Goal: Information Seeking & Learning: Learn about a topic

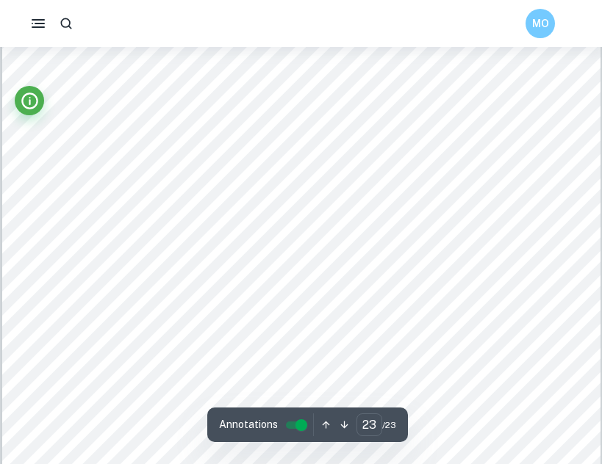
scroll to position [18052, 0]
type input "22"
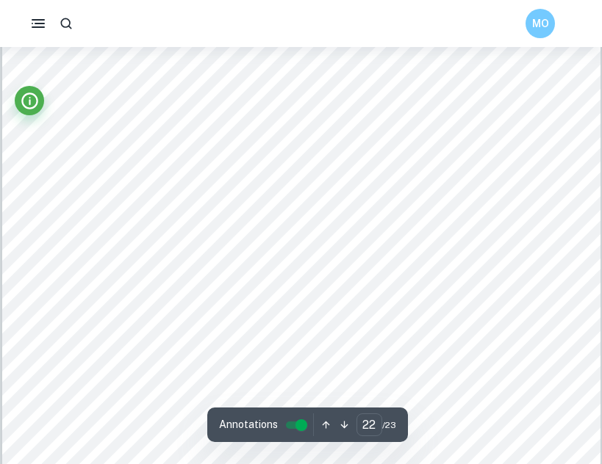
scroll to position [17007, 0]
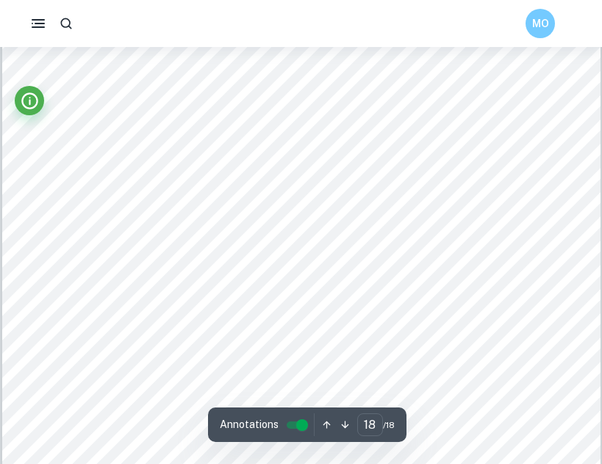
scroll to position [15262, 0]
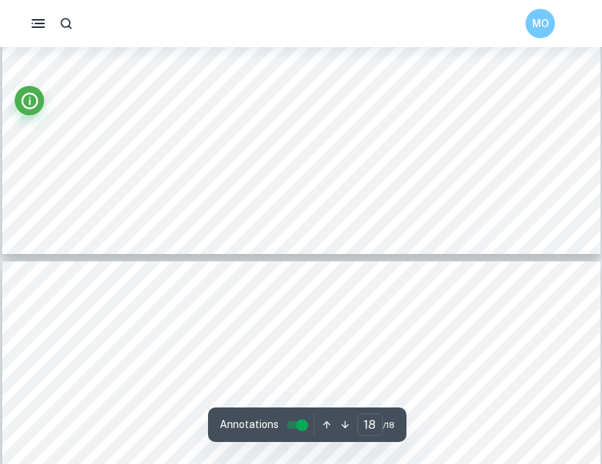
type input "17"
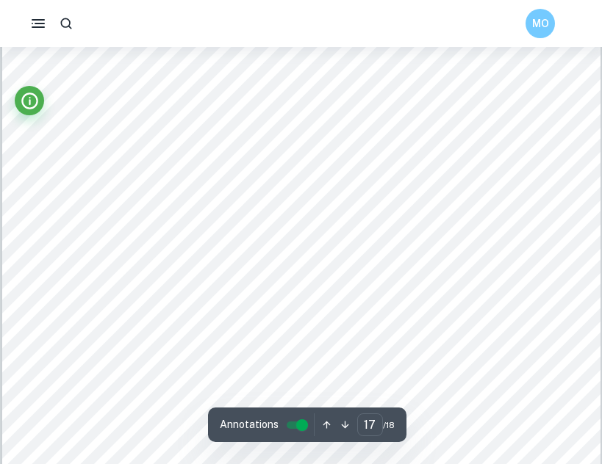
scroll to position [14215, 0]
